Goal: Information Seeking & Learning: Learn about a topic

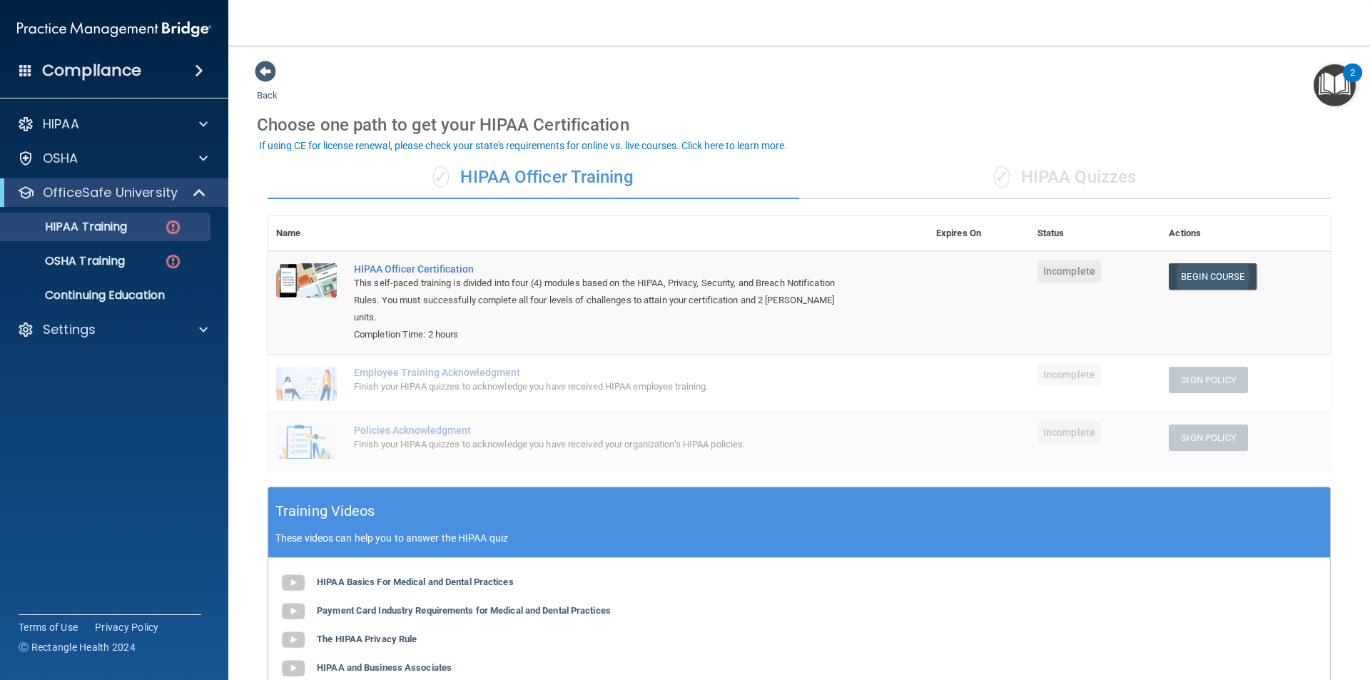
click at [1234, 278] on link "Begin Course" at bounding box center [1212, 276] width 87 height 26
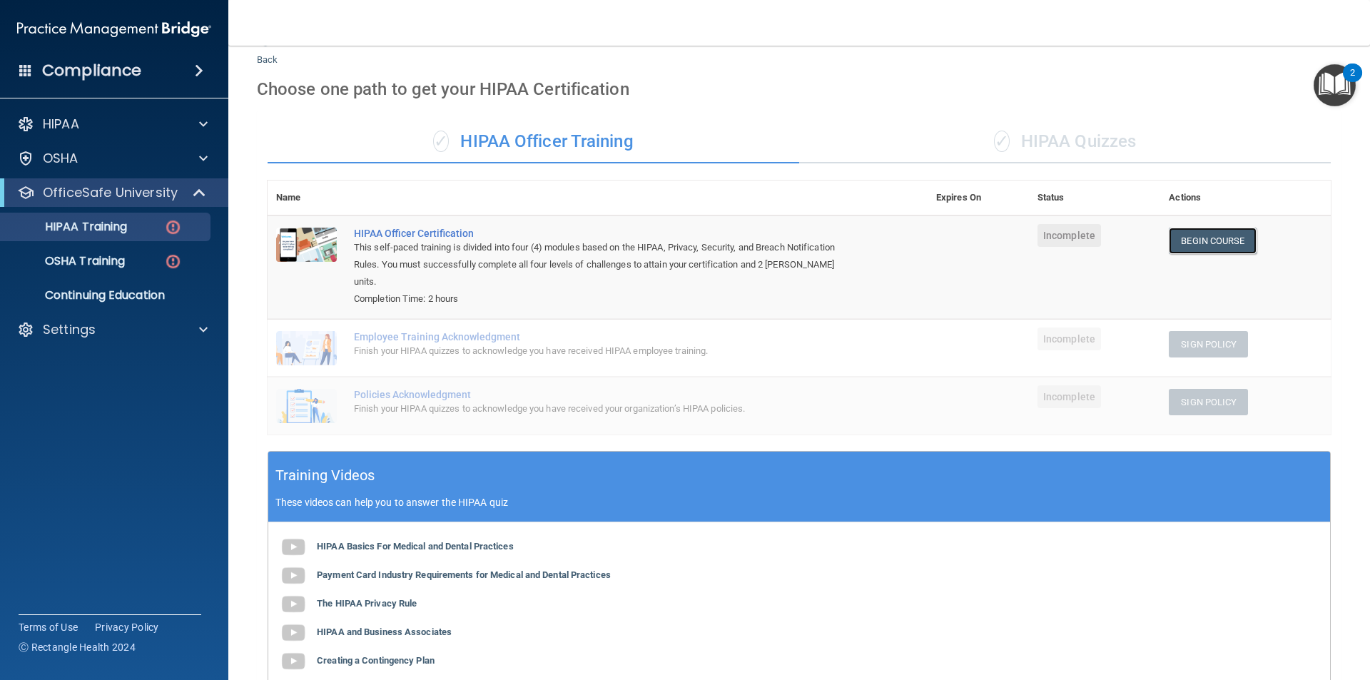
scroll to position [19, 0]
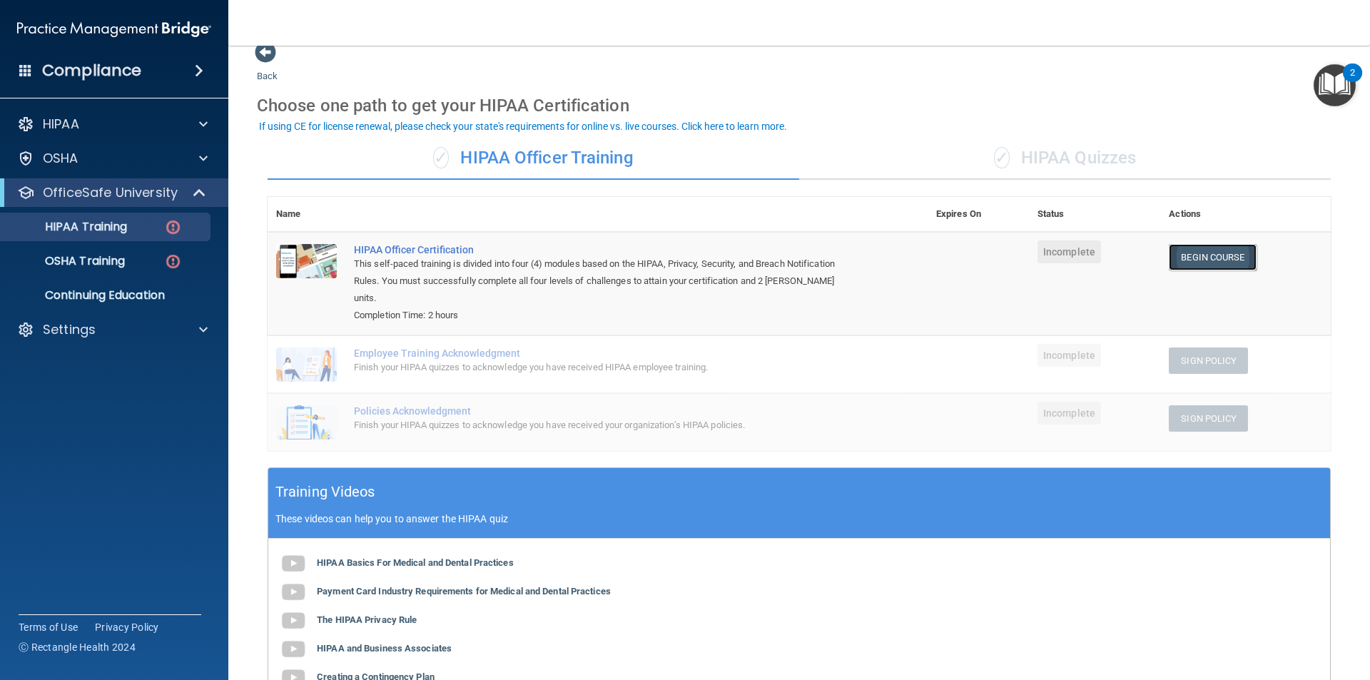
click at [1201, 257] on link "Begin Course" at bounding box center [1212, 257] width 87 height 26
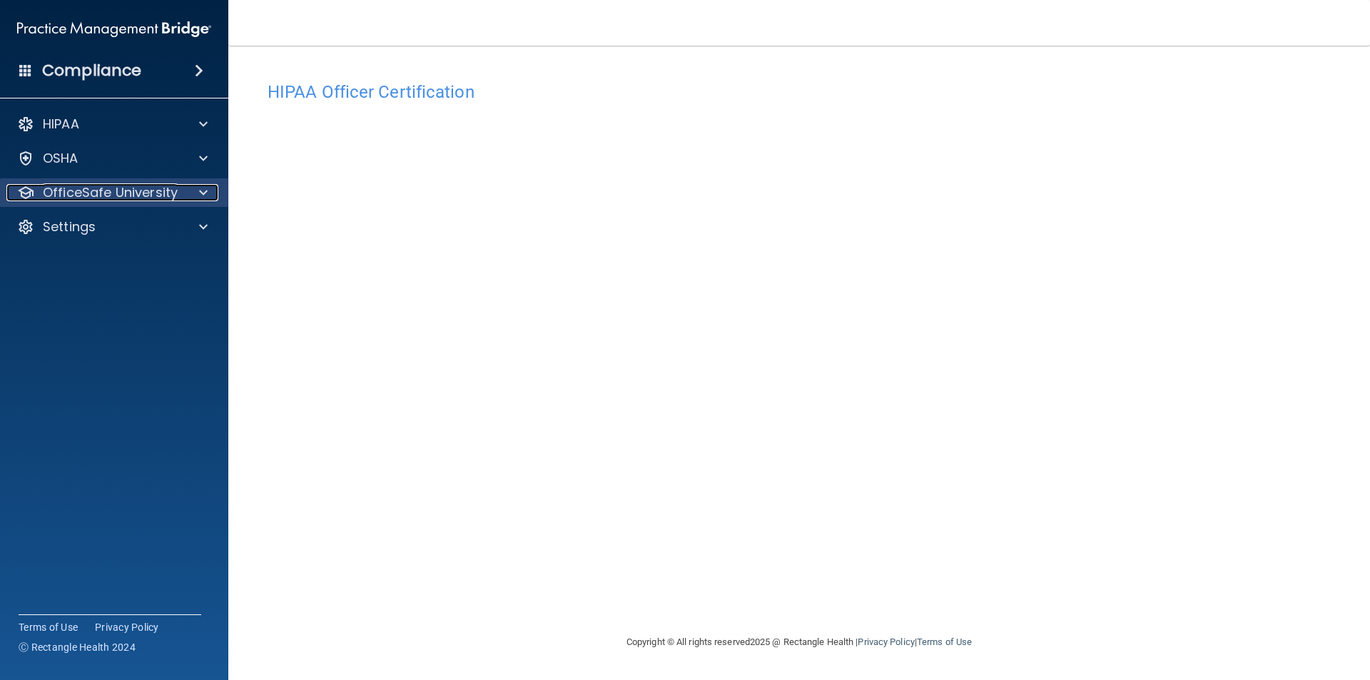
click at [213, 188] on div at bounding box center [201, 192] width 36 height 17
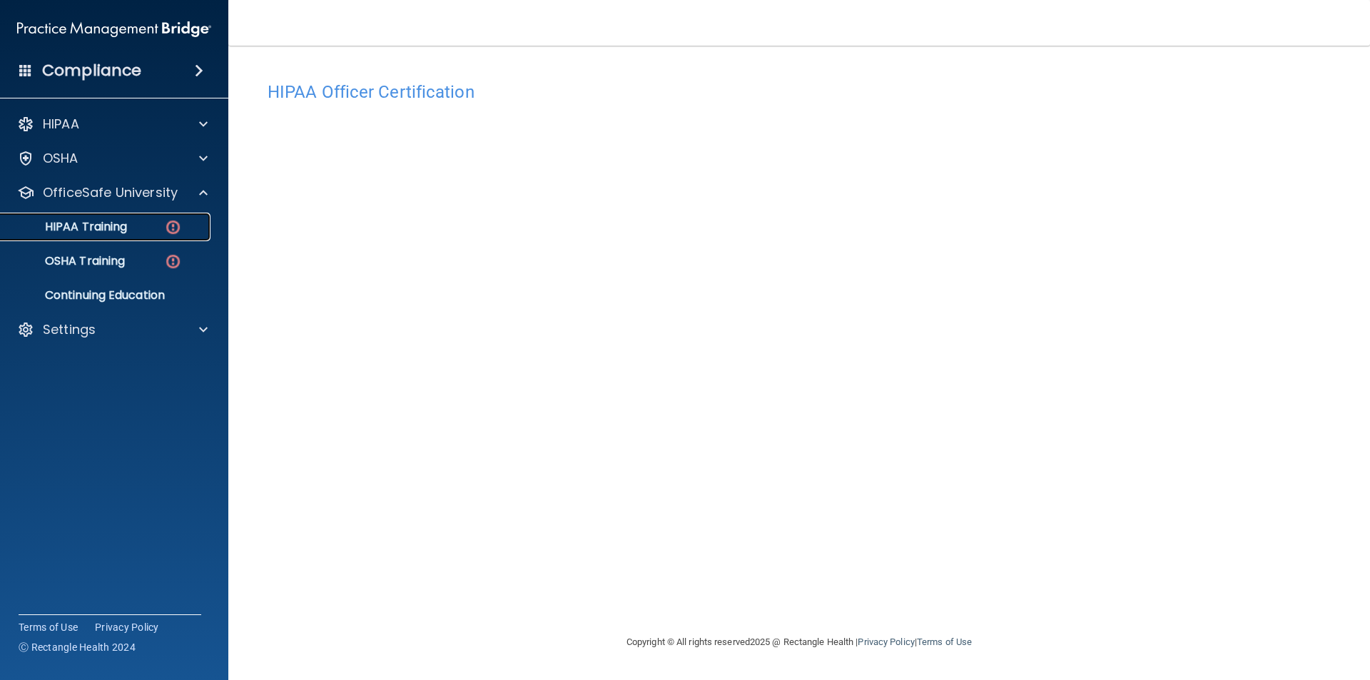
click at [107, 230] on p "HIPAA Training" at bounding box center [68, 227] width 118 height 14
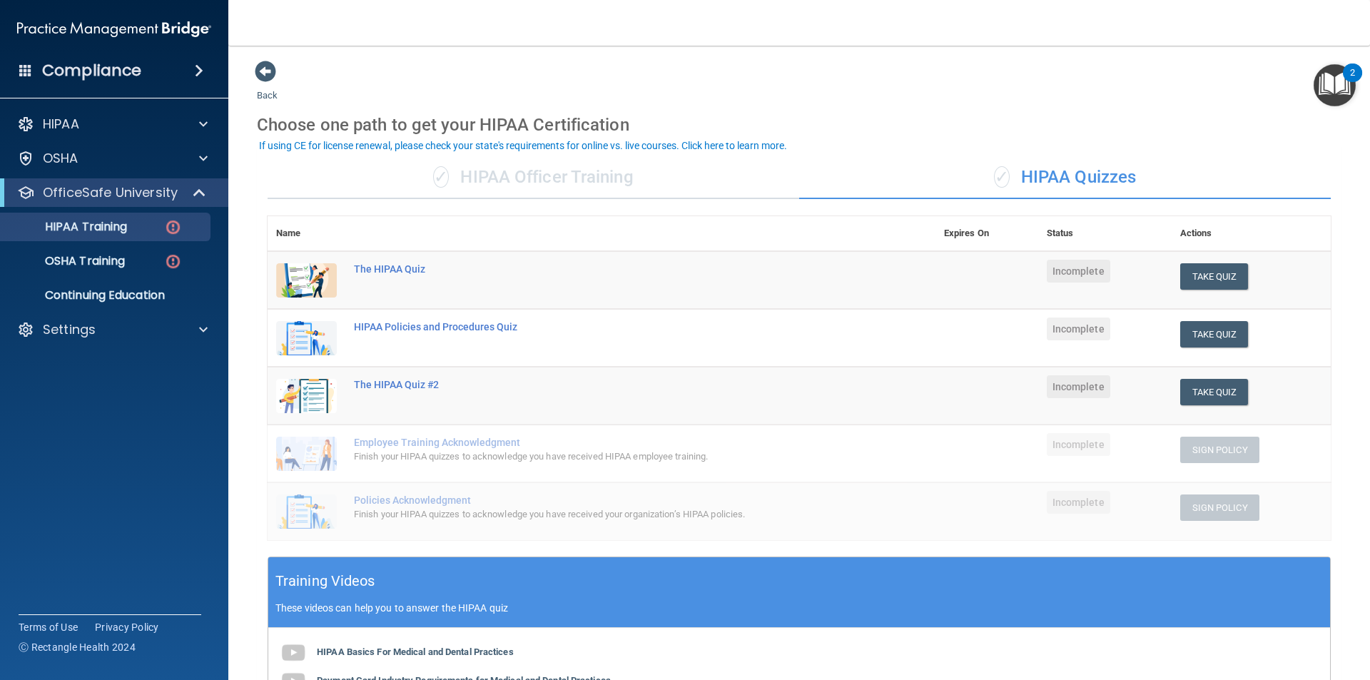
click at [537, 178] on div "✓ HIPAA Officer Training" at bounding box center [534, 177] width 532 height 43
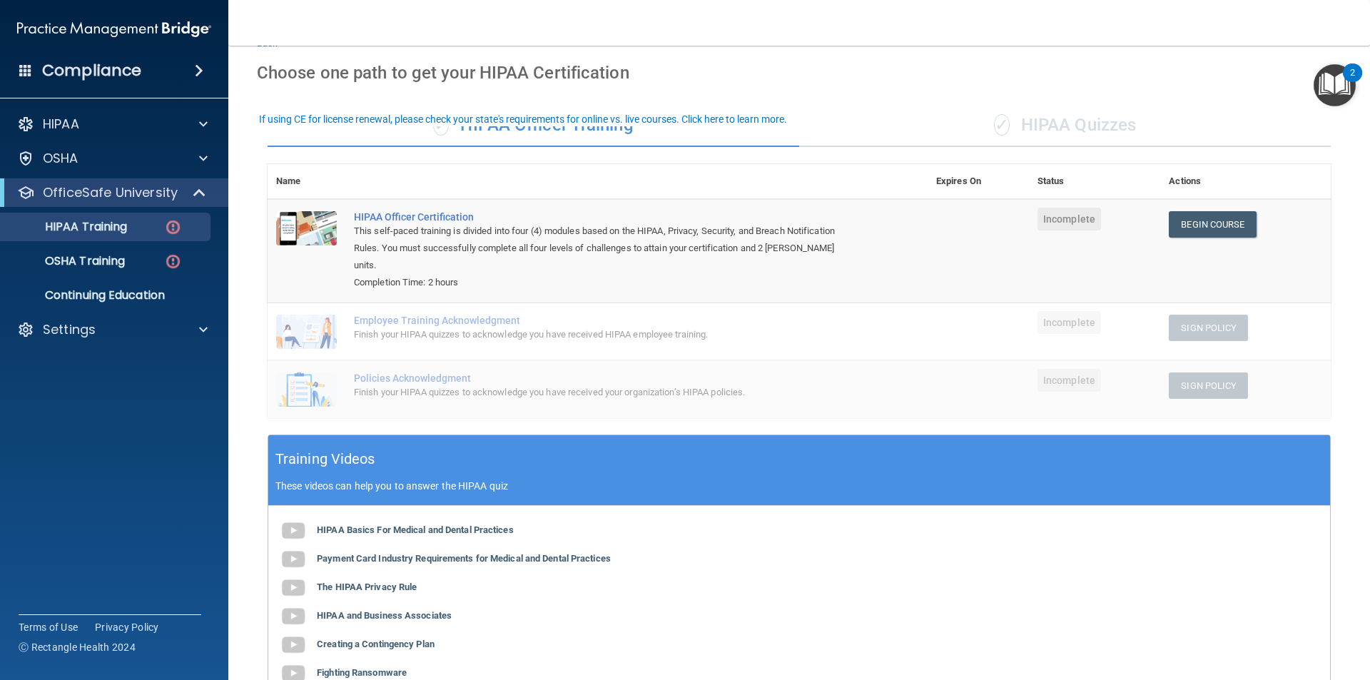
scroll to position [19, 0]
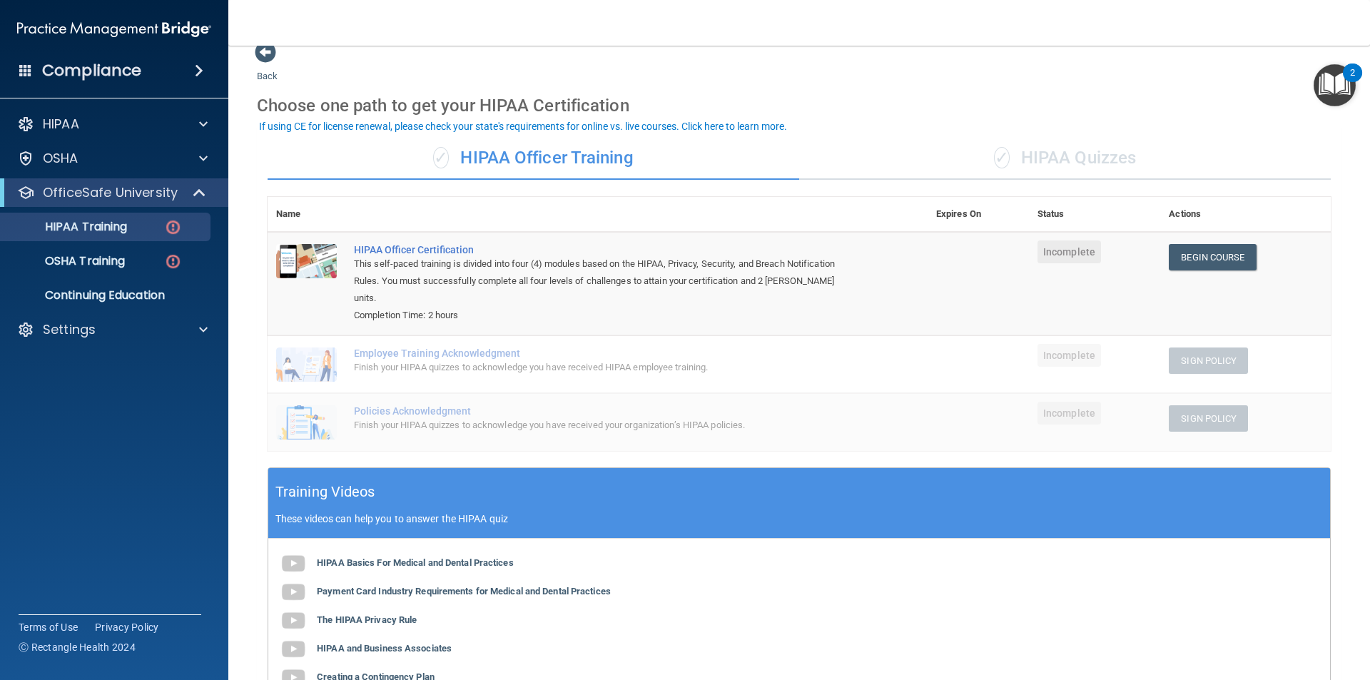
click at [449, 359] on div "Finish your HIPAA quizzes to acknowledge you have received HIPAA employee train…" at bounding box center [605, 367] width 502 height 17
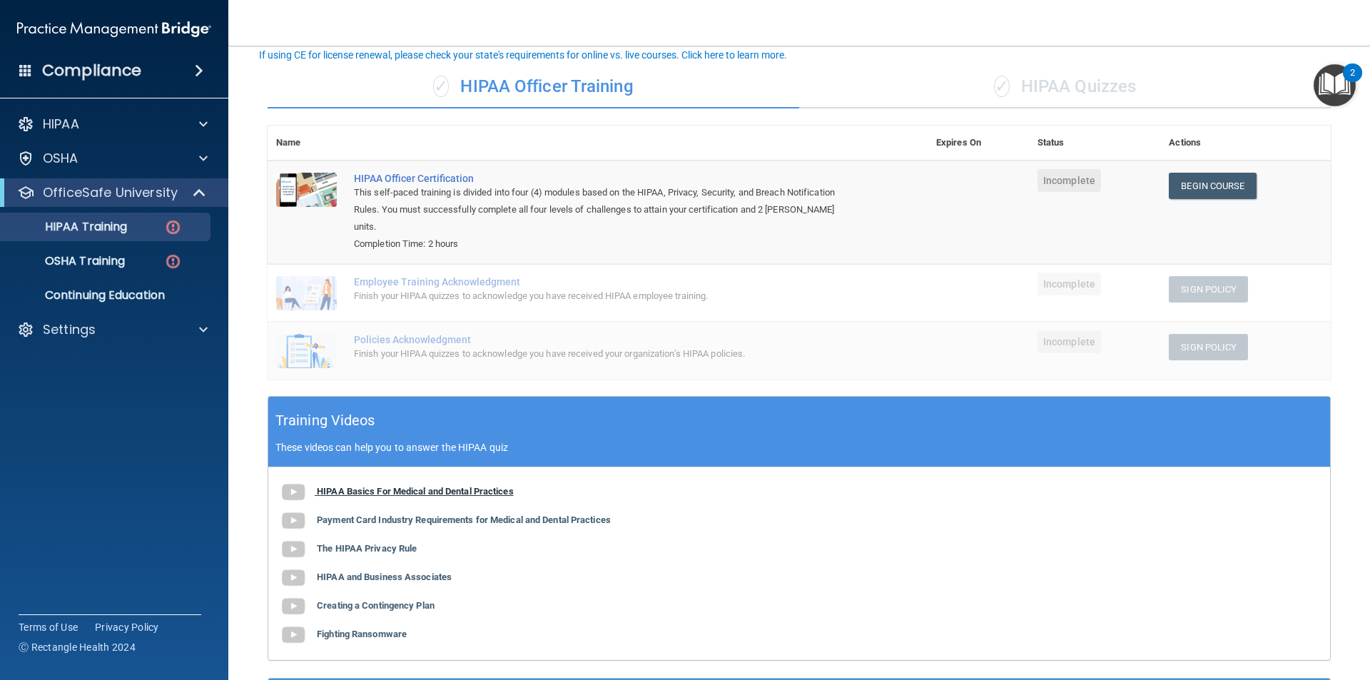
click at [472, 486] on b "HIPAA Basics For Medical and Dental Practices" at bounding box center [415, 491] width 197 height 11
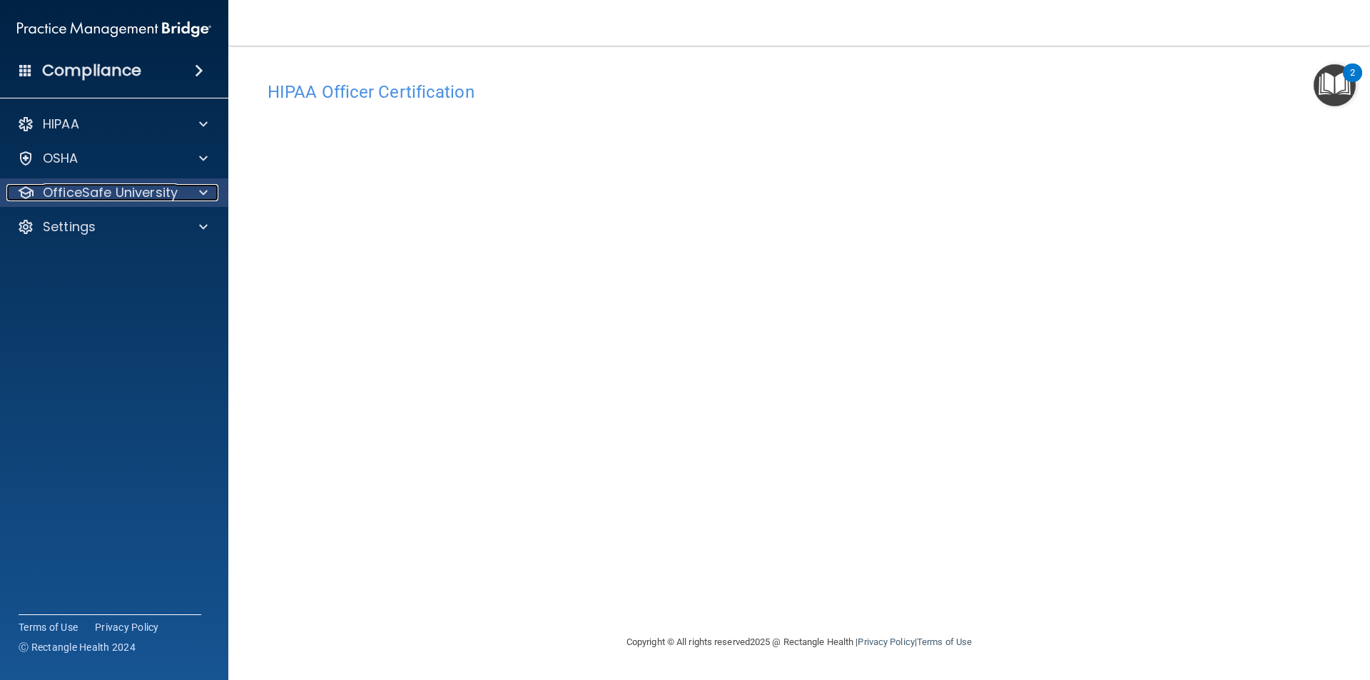
click at [199, 195] on span at bounding box center [203, 192] width 9 height 17
